Goal: Task Accomplishment & Management: Manage account settings

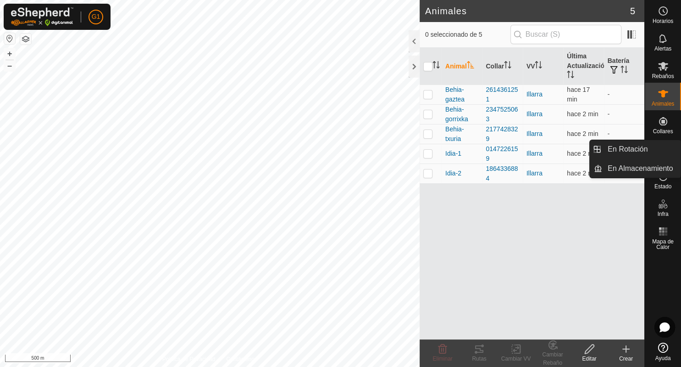
click at [644, 155] on ul "En Rotación En Almacenamiento" at bounding box center [598, 158] width 91 height 38
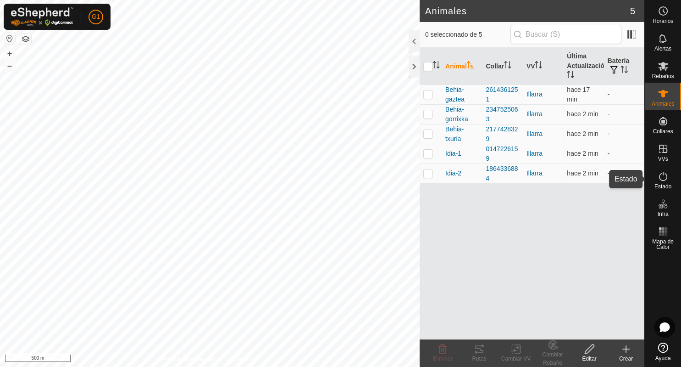
click at [664, 177] on icon at bounding box center [663, 176] width 11 height 11
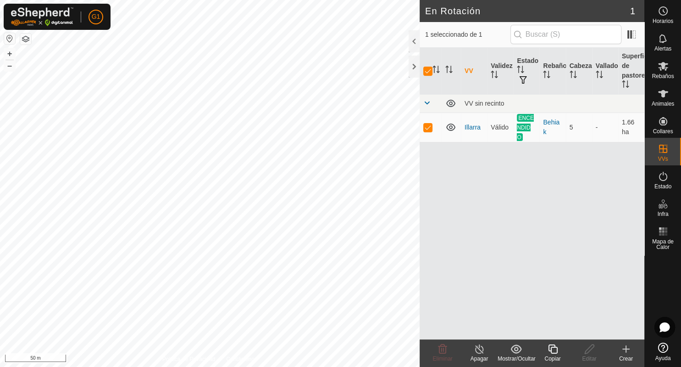
click at [480, 349] on icon at bounding box center [479, 348] width 11 height 11
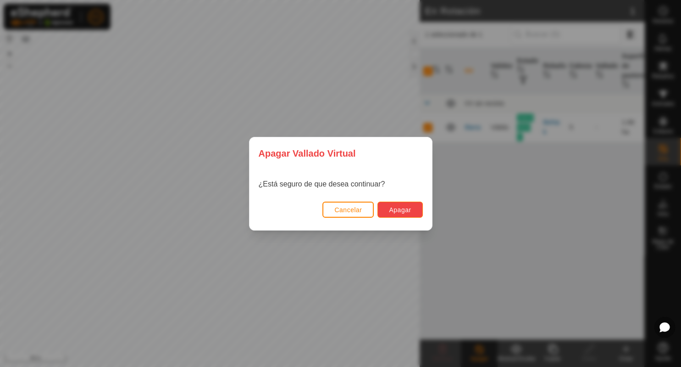
click at [402, 208] on span "Apagar" at bounding box center [400, 209] width 22 height 7
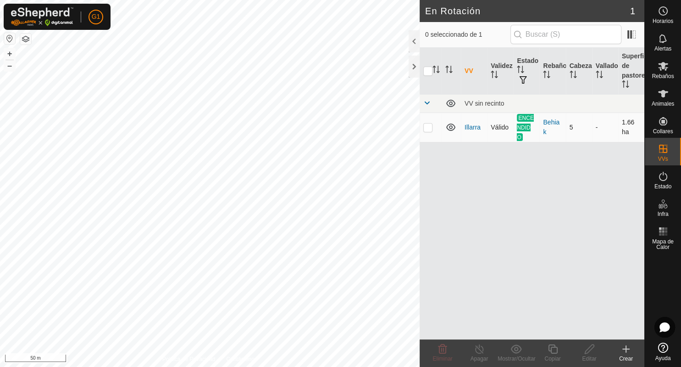
click at [427, 128] on p-checkbox at bounding box center [427, 126] width 9 height 7
checkbox input "true"
click at [478, 347] on icon at bounding box center [479, 348] width 11 height 11
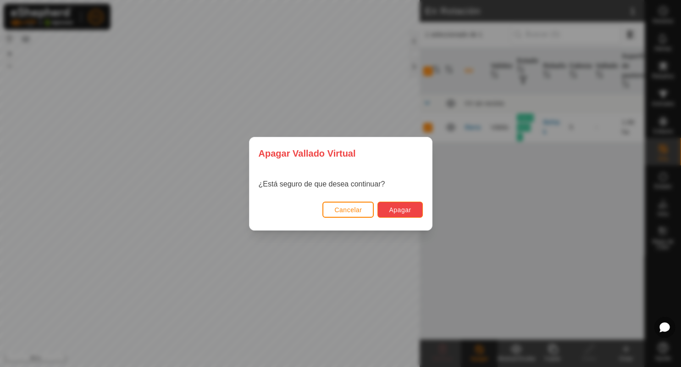
click at [400, 210] on span "Apagar" at bounding box center [400, 209] width 22 height 7
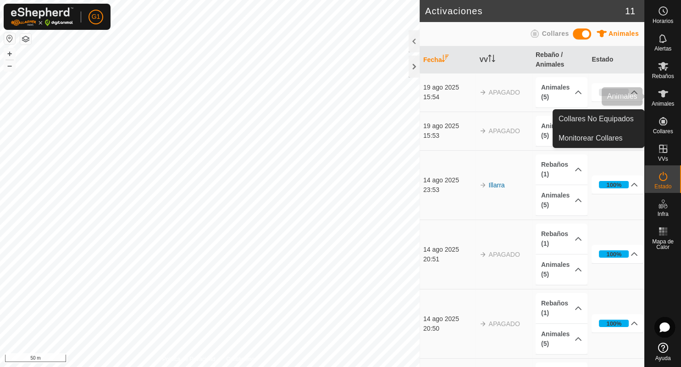
click at [669, 98] on es-animals-svg-icon at bounding box center [663, 93] width 17 height 15
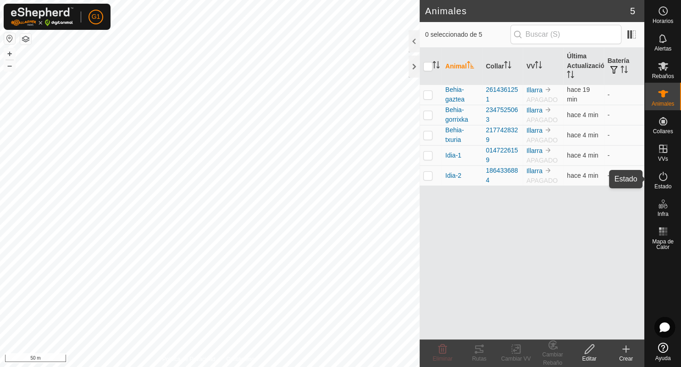
click at [667, 178] on icon at bounding box center [663, 176] width 8 height 9
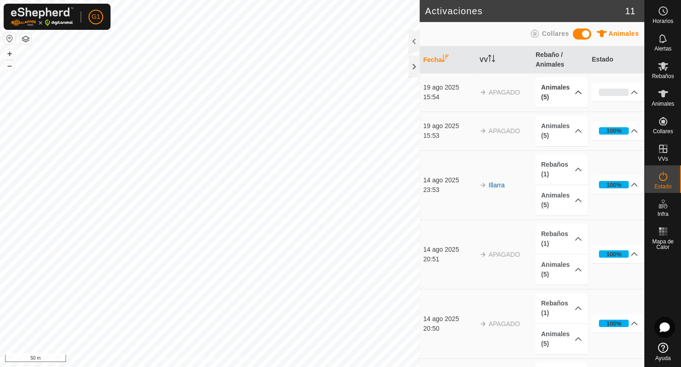
click at [571, 93] on p-accordion-header "Animales (5)" at bounding box center [562, 92] width 52 height 30
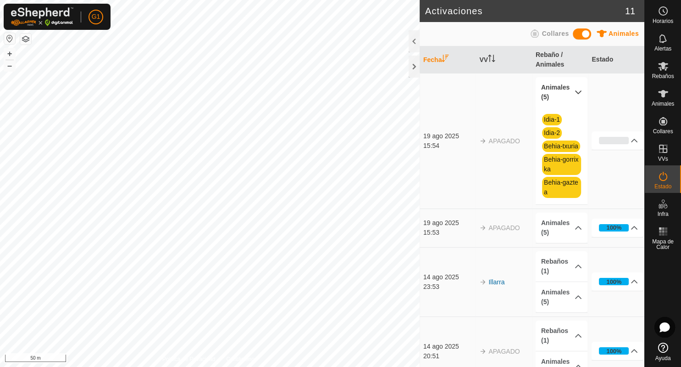
click at [571, 93] on p-accordion-header "Animales (5)" at bounding box center [562, 92] width 52 height 30
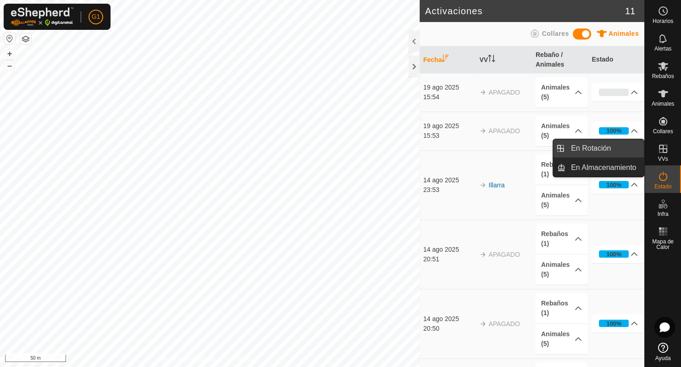
click at [611, 151] on link "En Rotación" at bounding box center [605, 148] width 78 height 18
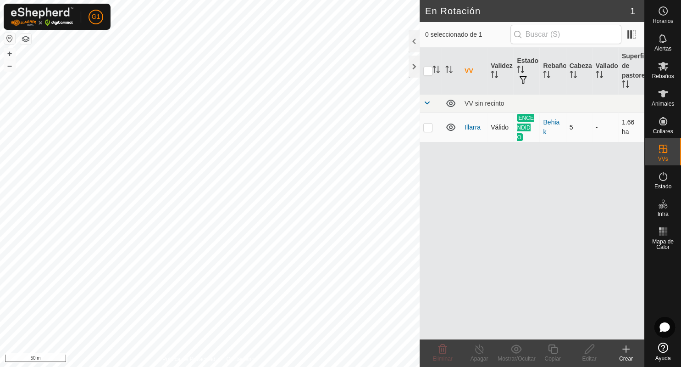
click at [429, 128] on p-checkbox at bounding box center [427, 126] width 9 height 7
checkbox input "true"
click at [479, 352] on icon at bounding box center [479, 348] width 11 height 11
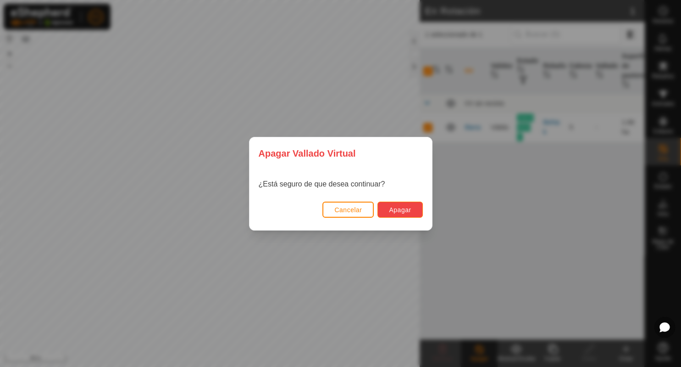
click at [410, 210] on span "Apagar" at bounding box center [400, 209] width 22 height 7
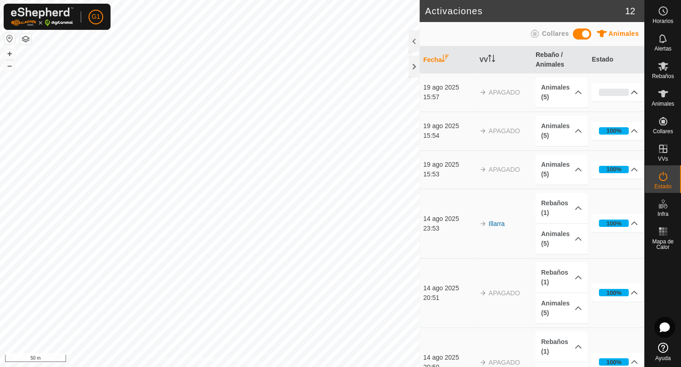
click at [608, 93] on p-accordion-header "0%" at bounding box center [618, 92] width 52 height 18
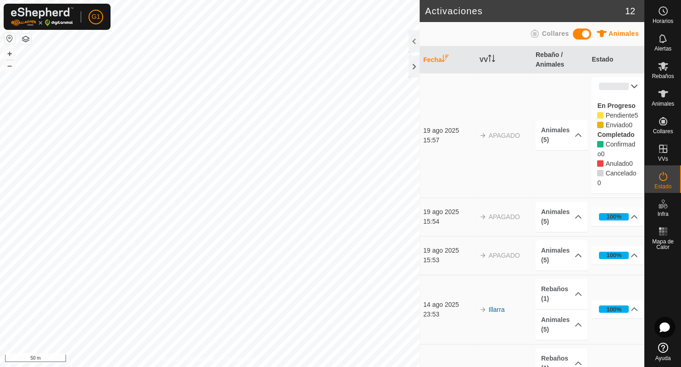
click at [607, 89] on p-accordion-header "0%" at bounding box center [618, 86] width 52 height 18
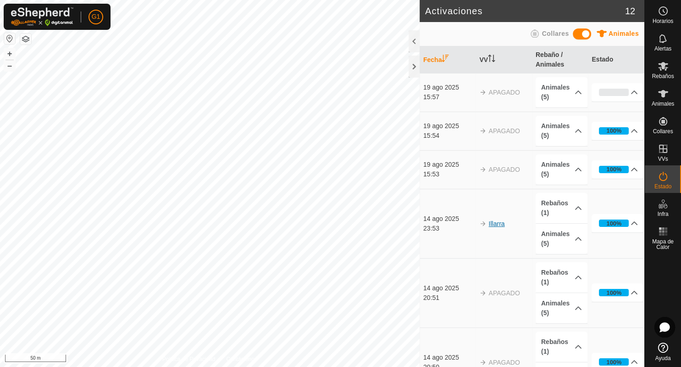
click at [499, 223] on link "Illarra" at bounding box center [497, 223] width 16 height 7
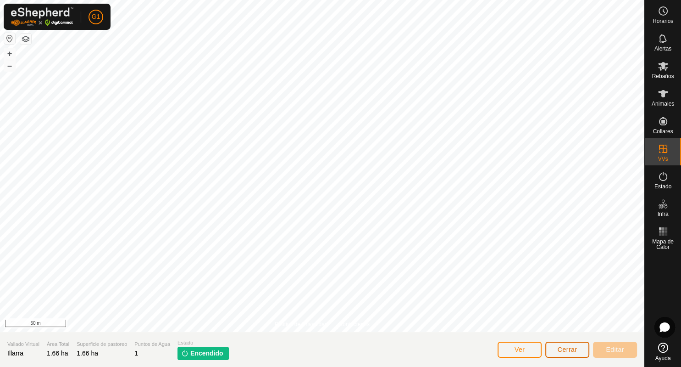
click at [569, 348] on span "Cerrar" at bounding box center [568, 348] width 20 height 7
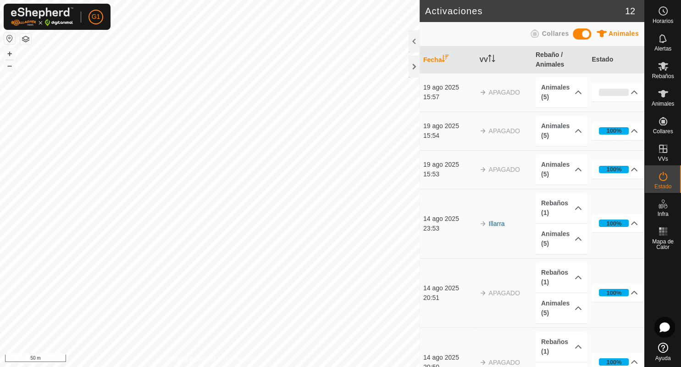
click at [431, 217] on div "14 ago 2025" at bounding box center [449, 219] width 52 height 10
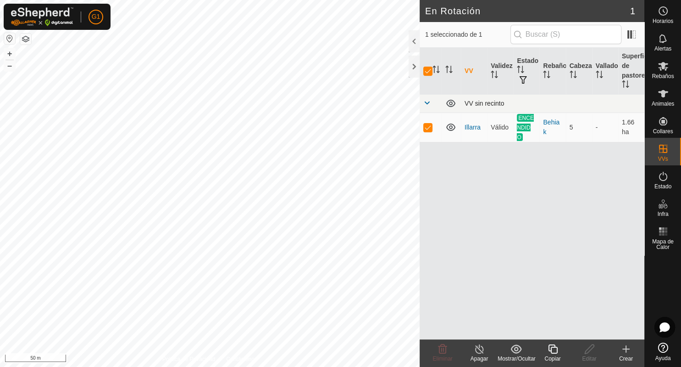
click at [429, 101] on span at bounding box center [426, 102] width 7 height 7
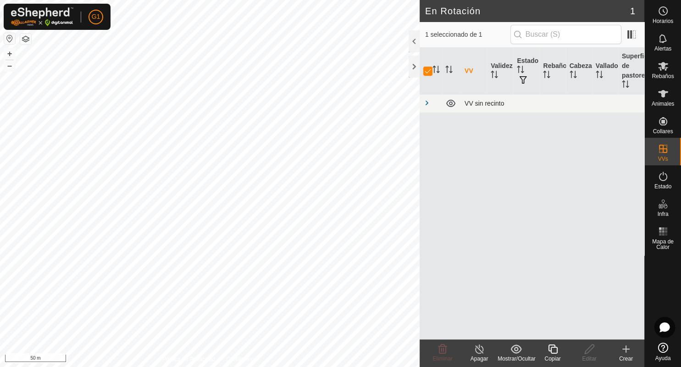
click at [429, 101] on span at bounding box center [426, 102] width 7 height 7
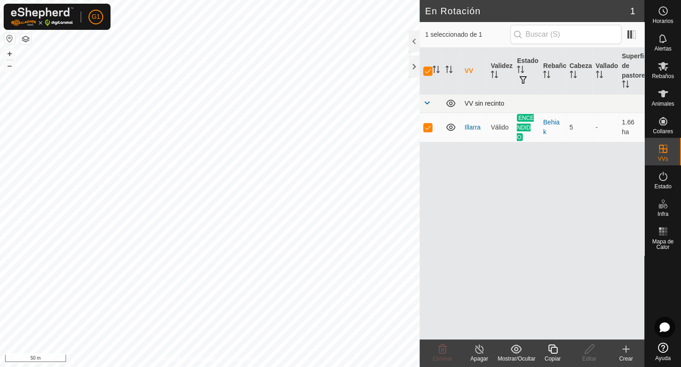
click at [429, 102] on span at bounding box center [426, 102] width 7 height 7
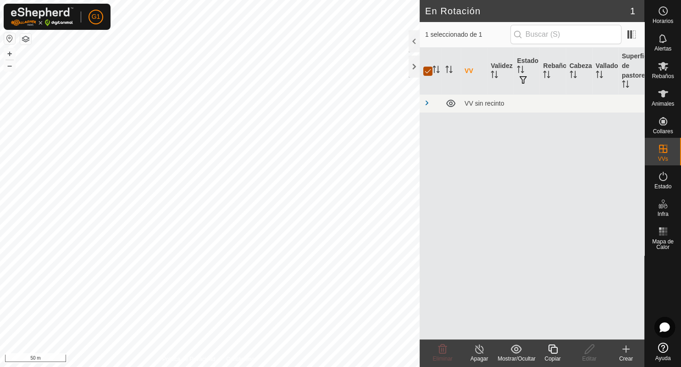
click at [428, 72] on input "checkbox" at bounding box center [427, 71] width 9 height 9
checkbox input "false"
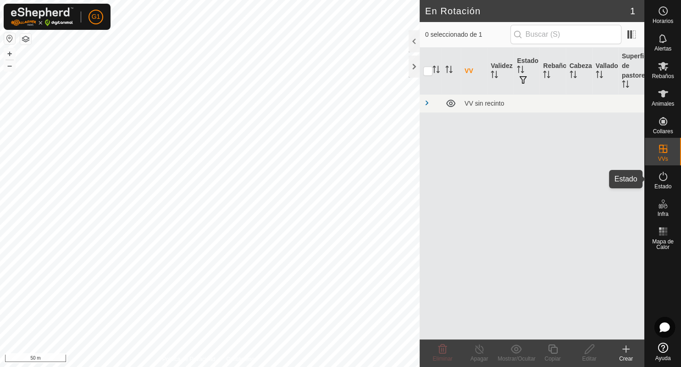
click at [665, 176] on icon at bounding box center [663, 176] width 11 height 11
